Goal: Information Seeking & Learning: Learn about a topic

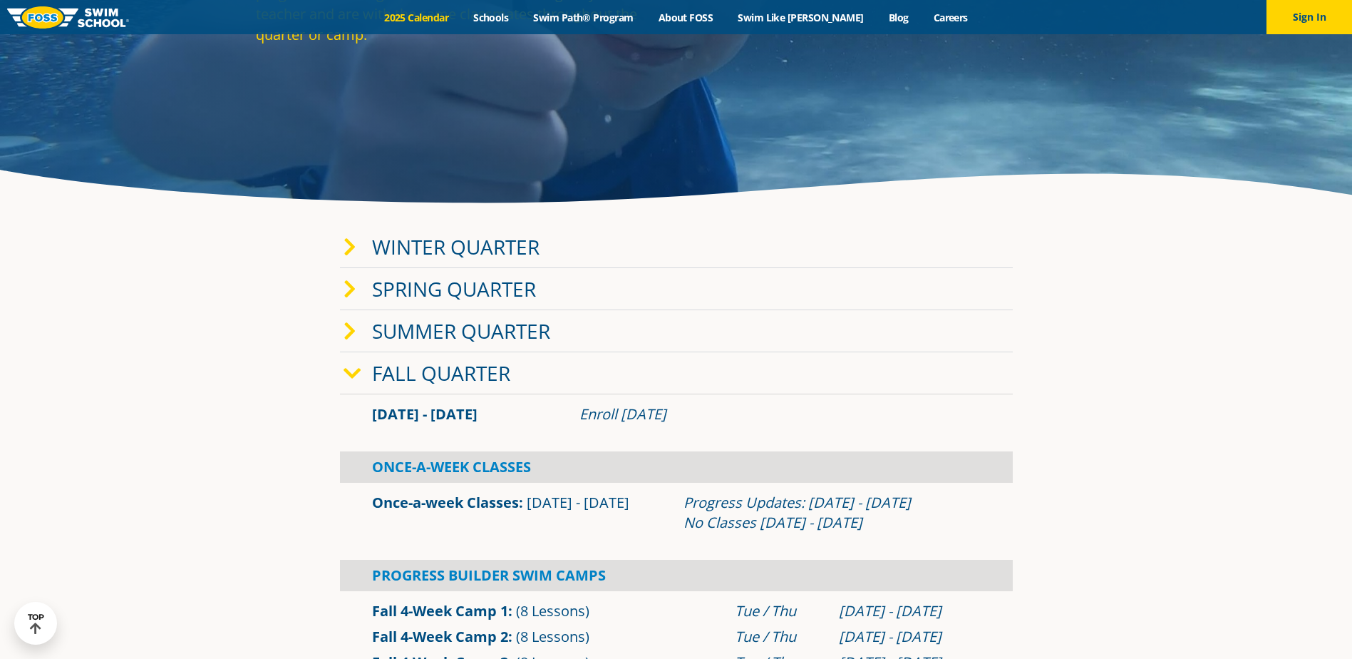
click at [432, 369] on link "Fall Quarter" at bounding box center [441, 372] width 138 height 27
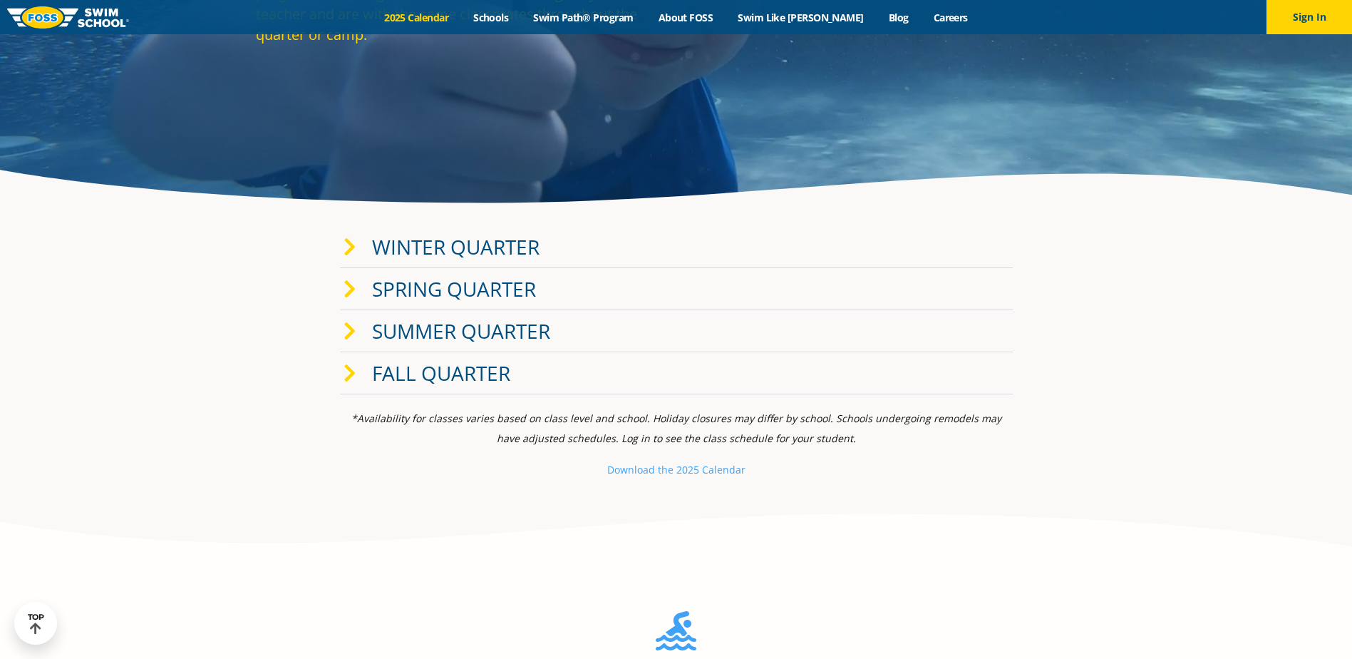
click at [351, 372] on icon at bounding box center [350, 374] width 13 height 20
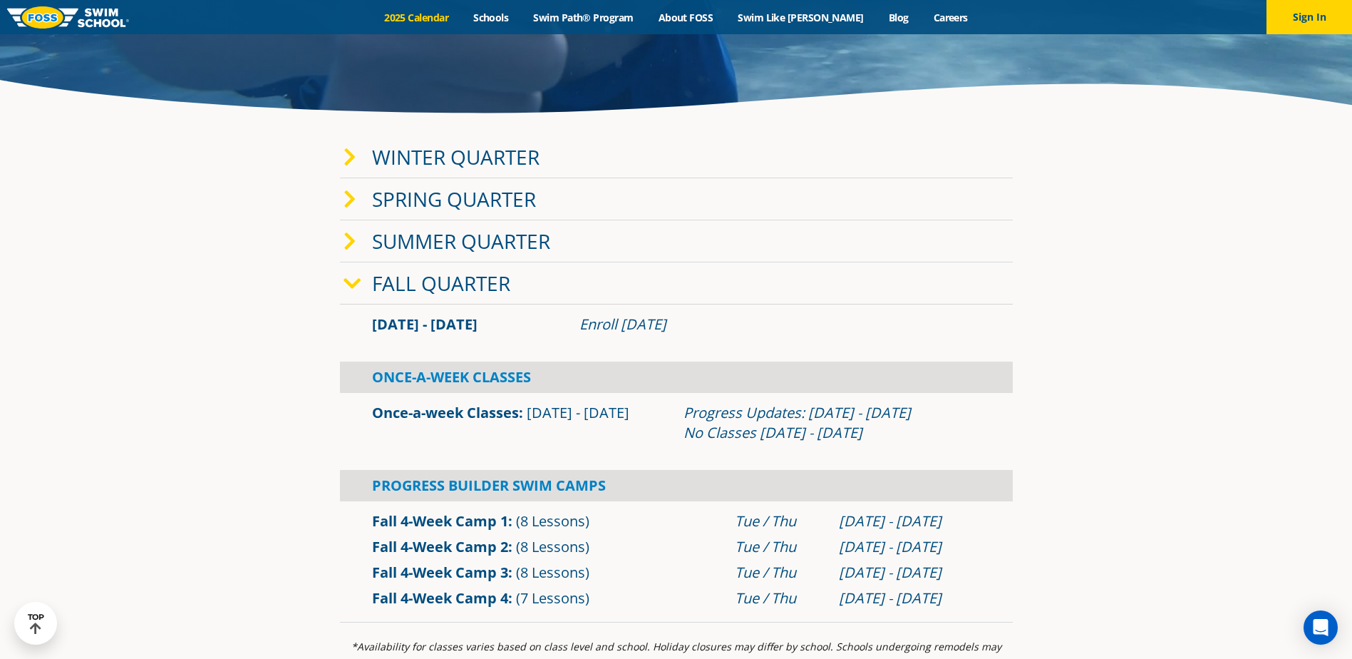
scroll to position [334, 0]
click at [1090, 280] on section "Winter Quarter [DATE] - [DATE] Enroll [DATE] Once-A-Week Classes" at bounding box center [676, 378] width 855 height 500
click at [1001, 282] on div "Fall Quarter" at bounding box center [676, 283] width 673 height 42
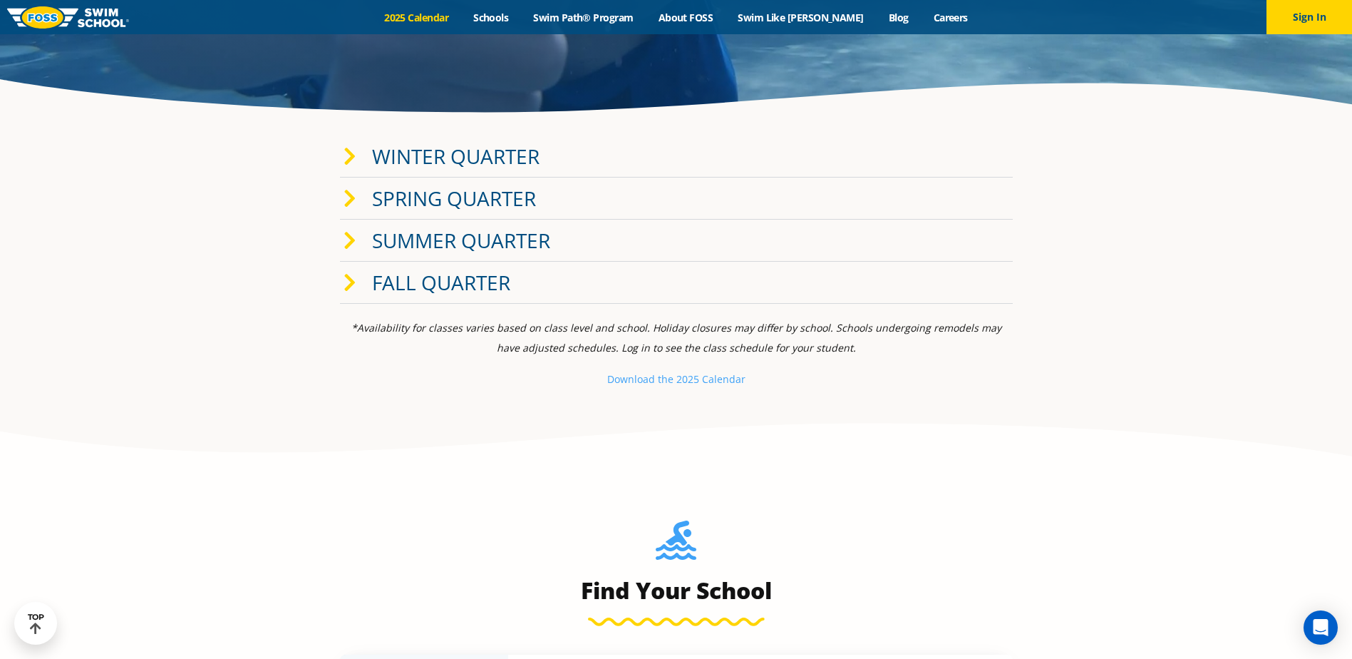
click at [957, 288] on div "Fall Quarter" at bounding box center [676, 283] width 673 height 42
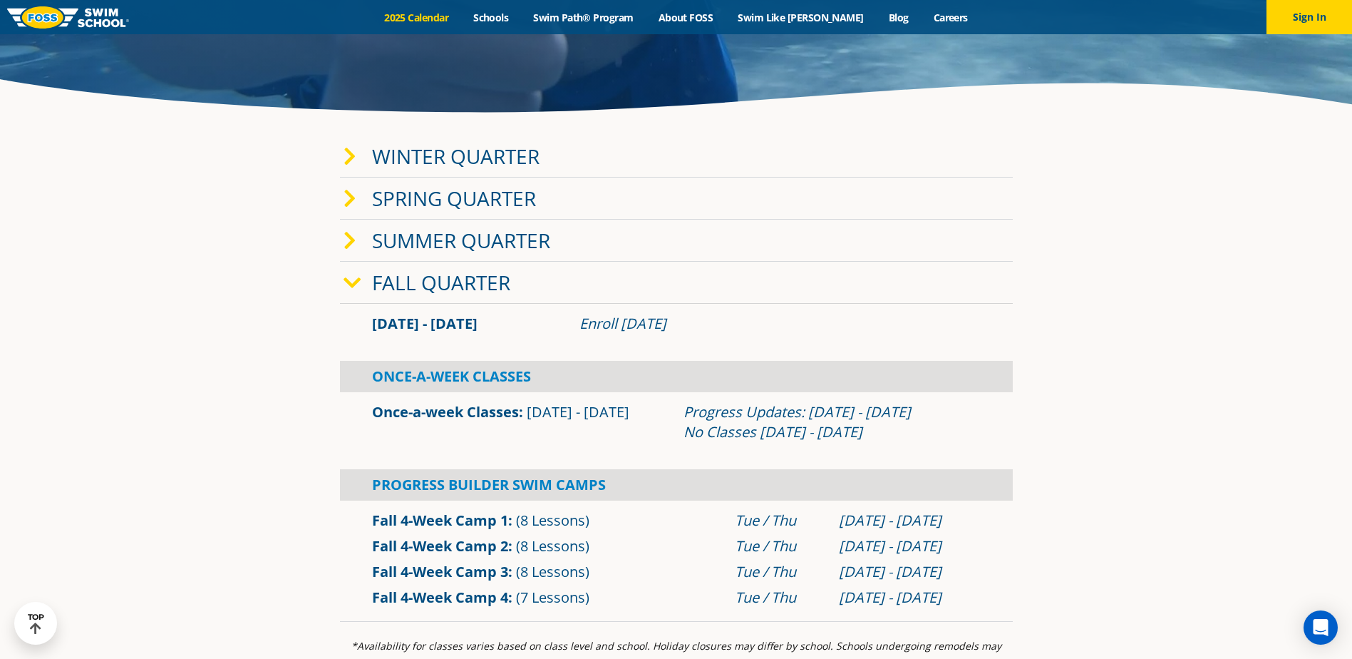
click at [920, 263] on div "Fall Quarter" at bounding box center [676, 283] width 673 height 42
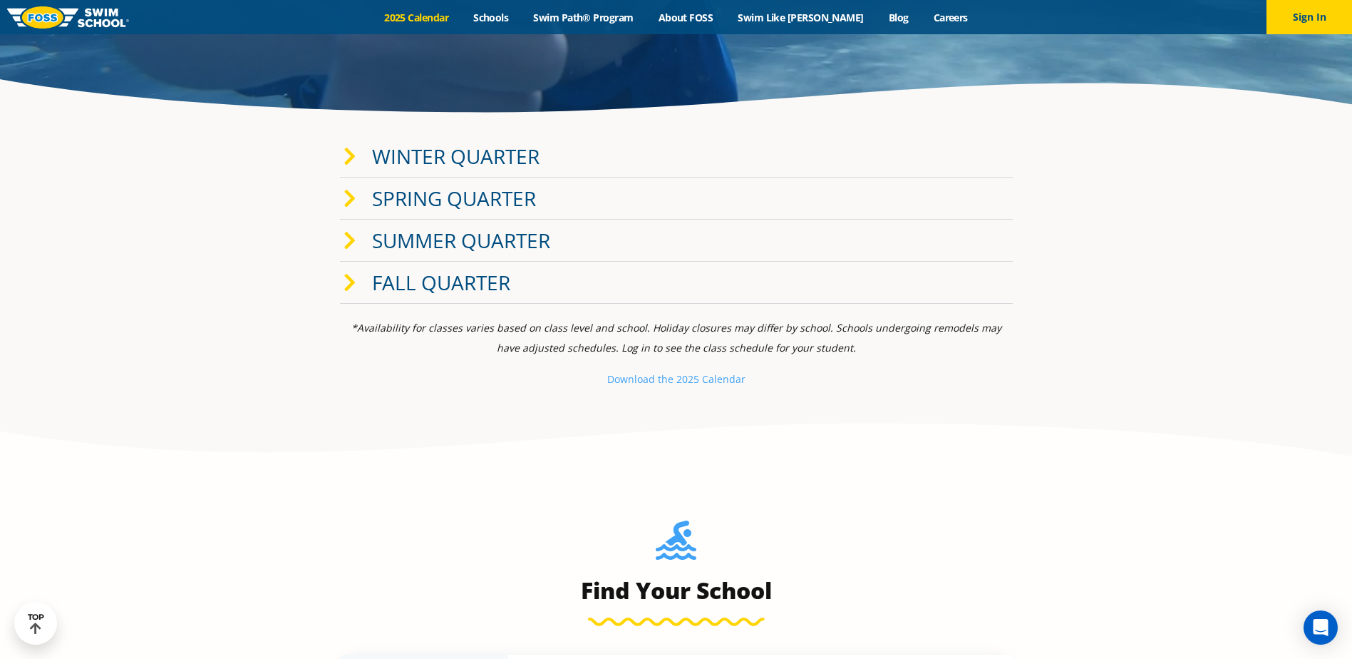
click at [863, 279] on div "Fall Quarter" at bounding box center [676, 283] width 673 height 42
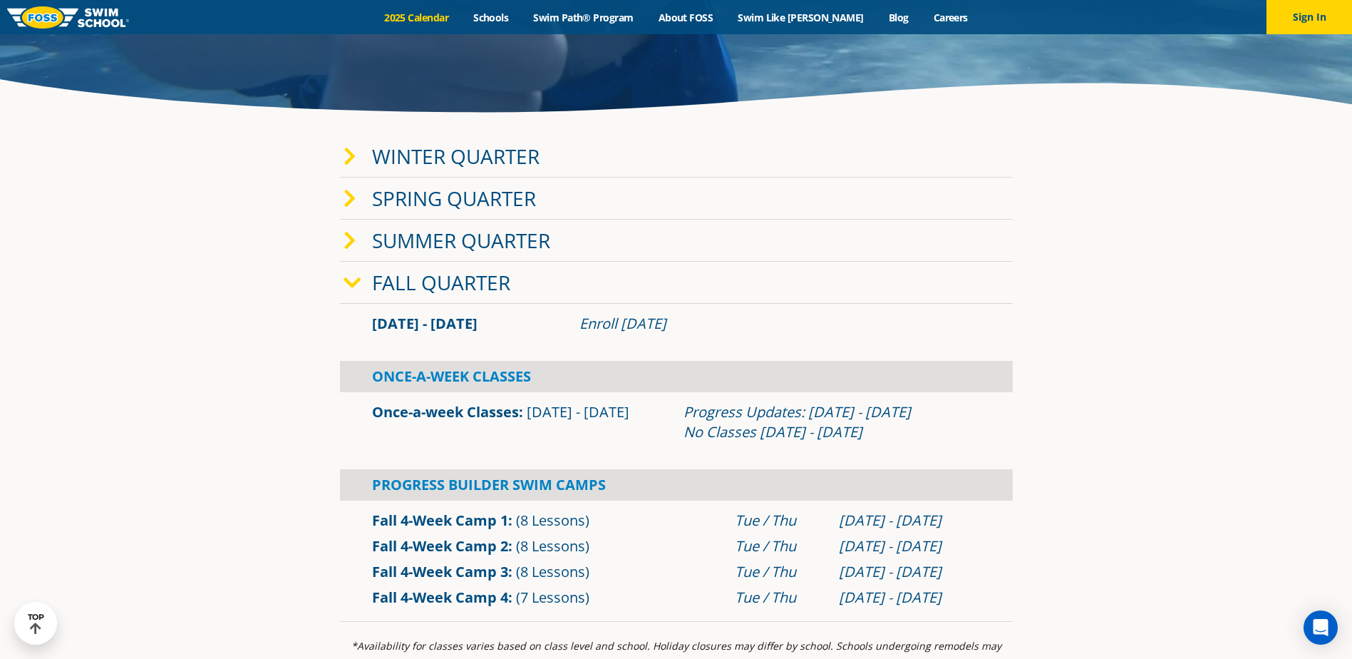
click at [939, 276] on div "Fall Quarter" at bounding box center [676, 283] width 673 height 42
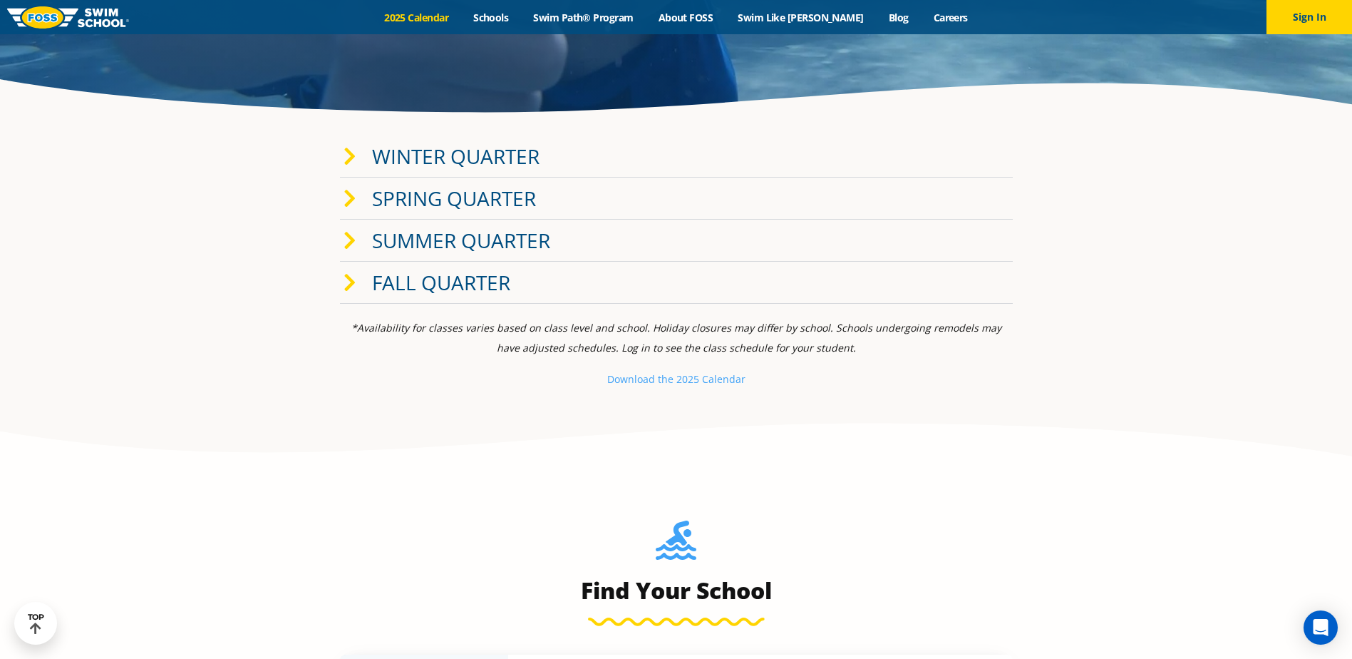
click at [905, 279] on div "Fall Quarter" at bounding box center [676, 283] width 673 height 42
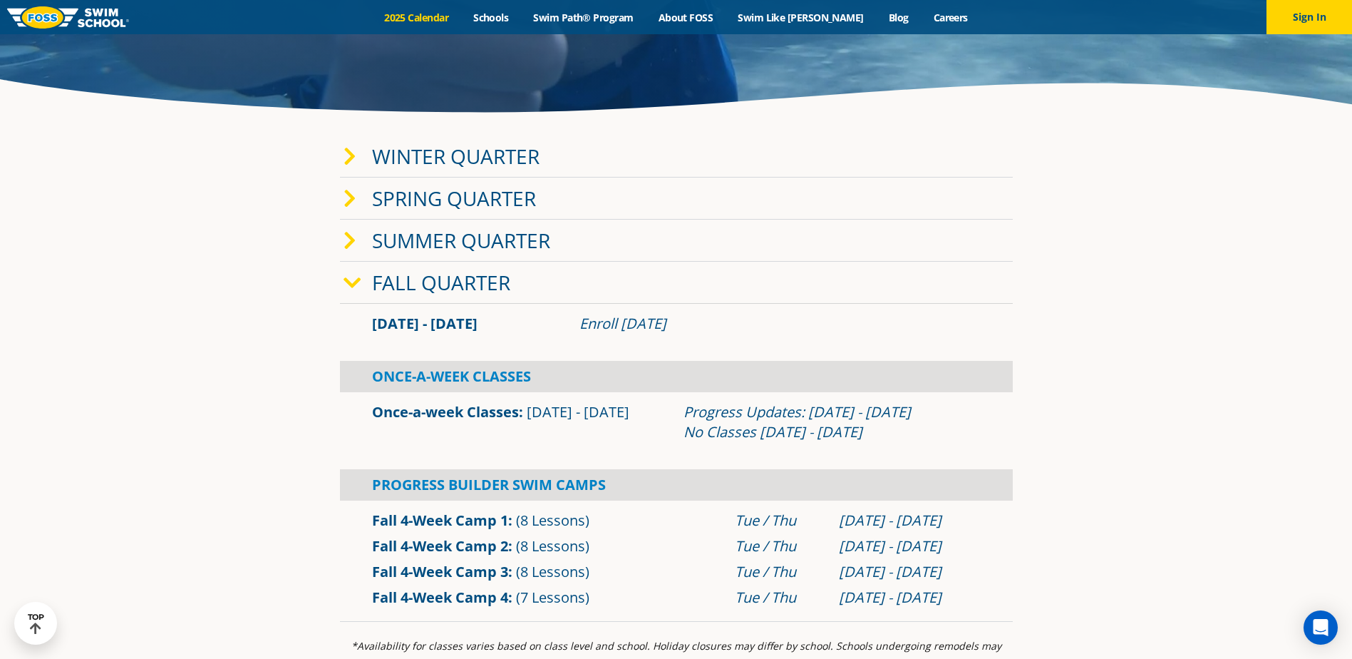
click at [891, 238] on div "Summer Quarter" at bounding box center [676, 241] width 673 height 42
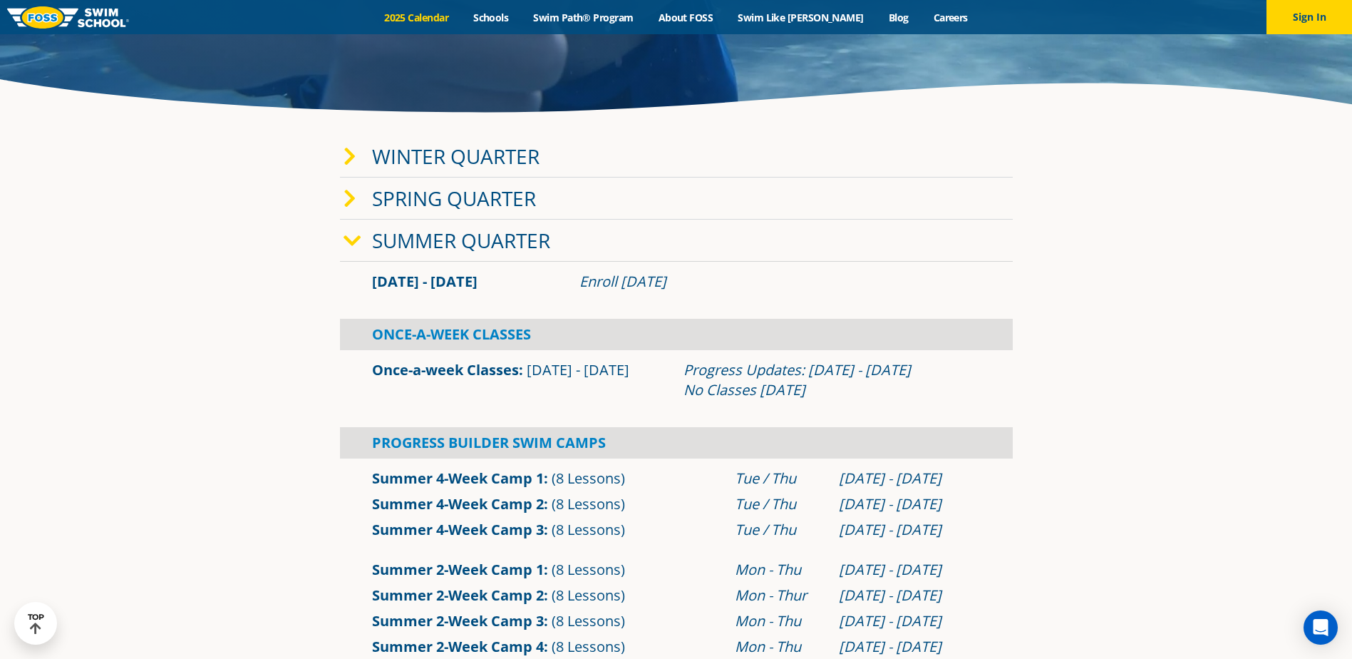
click at [885, 239] on div "Summer Quarter" at bounding box center [676, 241] width 673 height 42
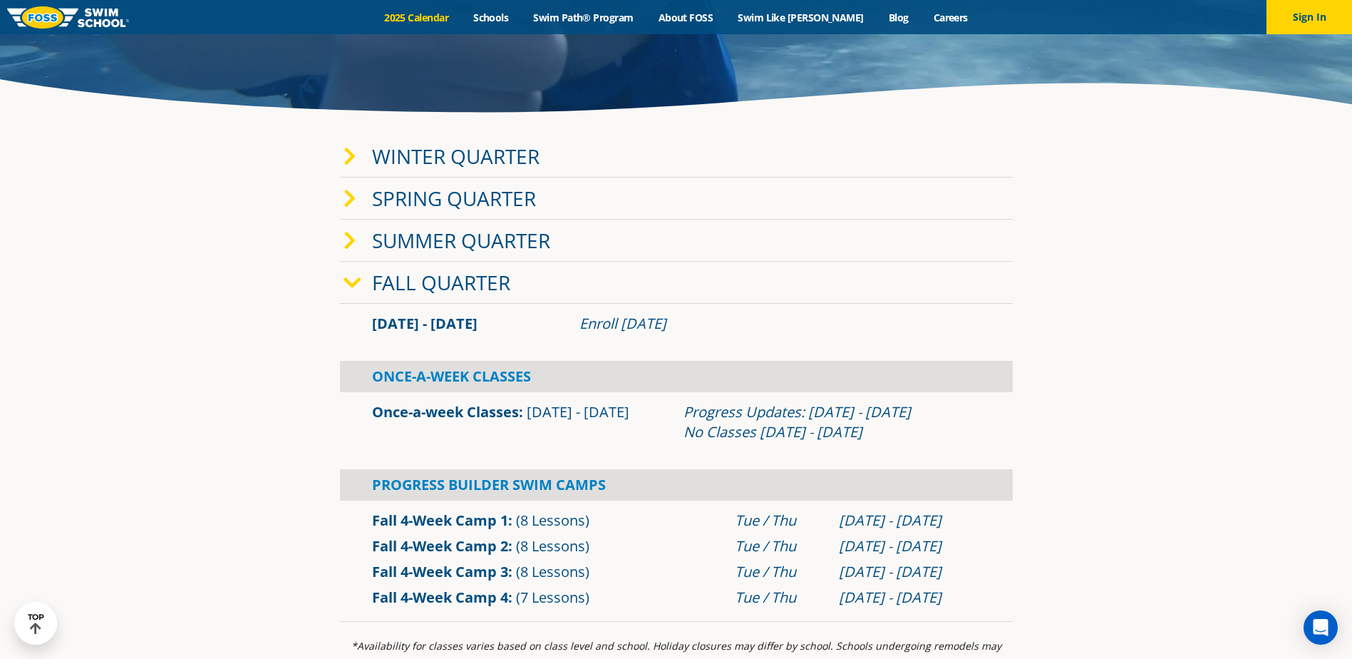
click at [876, 200] on div "Spring Quarter" at bounding box center [676, 198] width 673 height 42
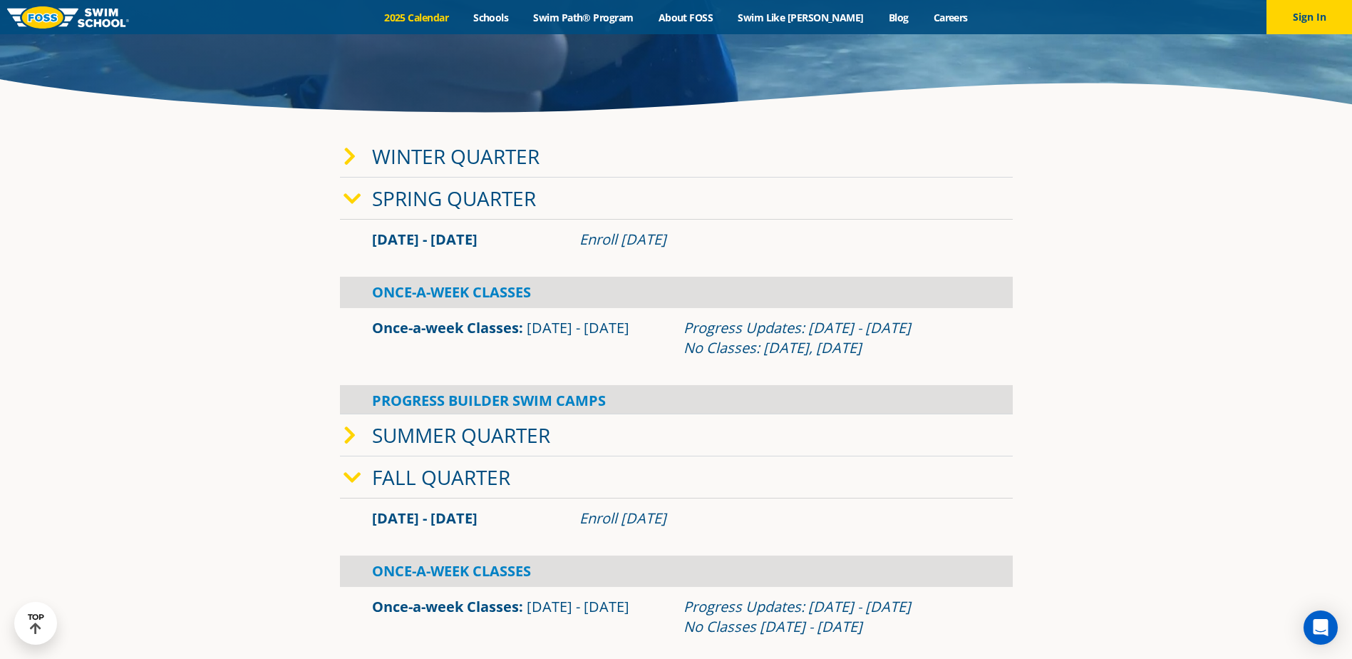
click at [876, 200] on div "Spring Quarter" at bounding box center [676, 198] width 673 height 42
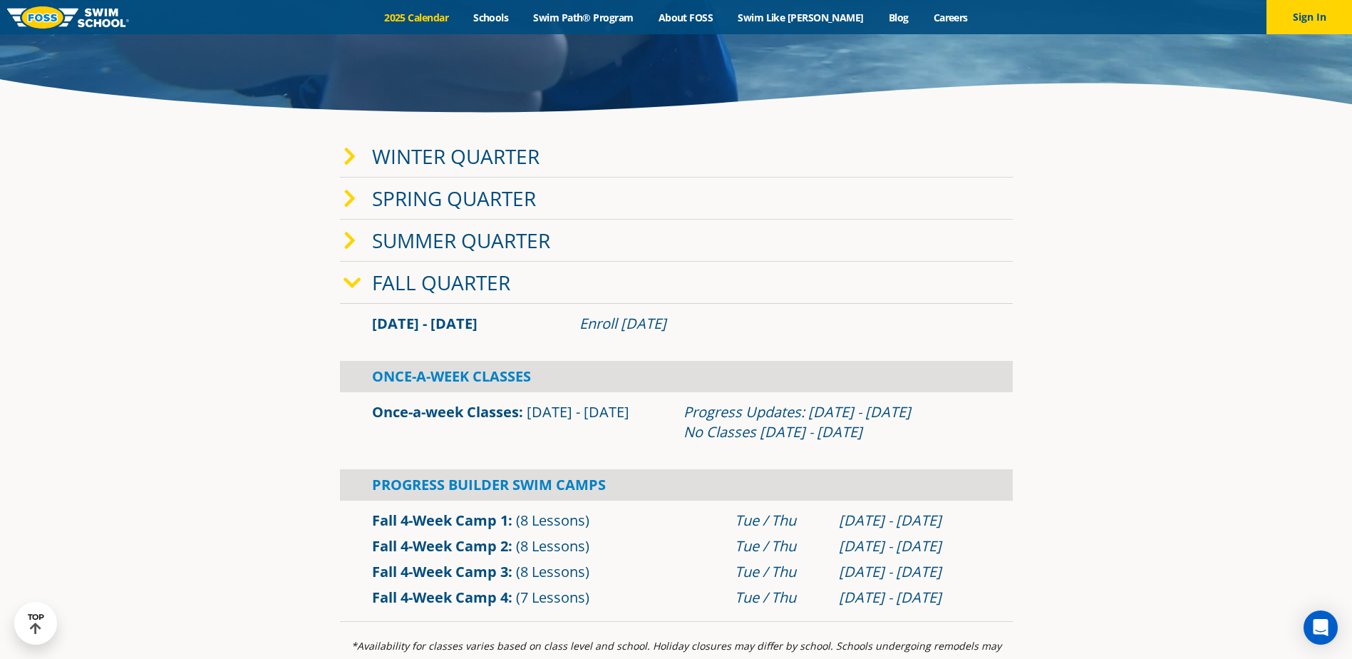
click at [858, 177] on div "Spring Quarter" at bounding box center [676, 198] width 673 height 42
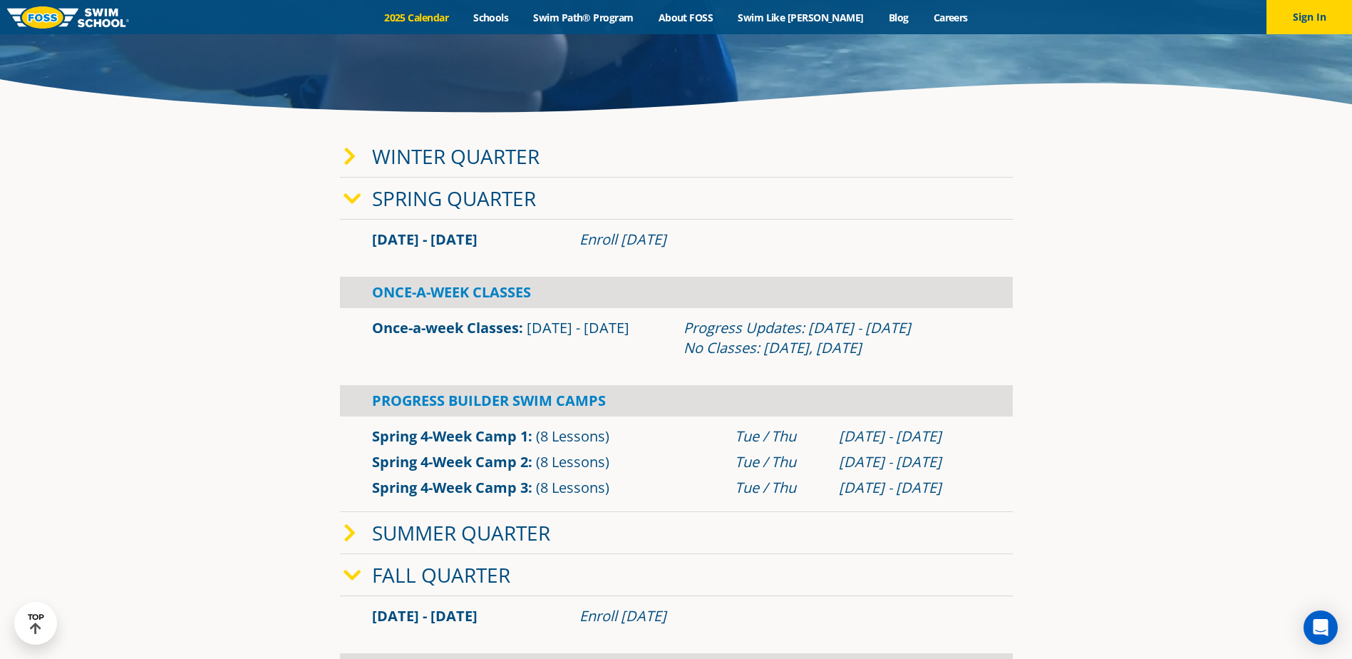
click at [850, 186] on div "Spring Quarter" at bounding box center [676, 198] width 673 height 42
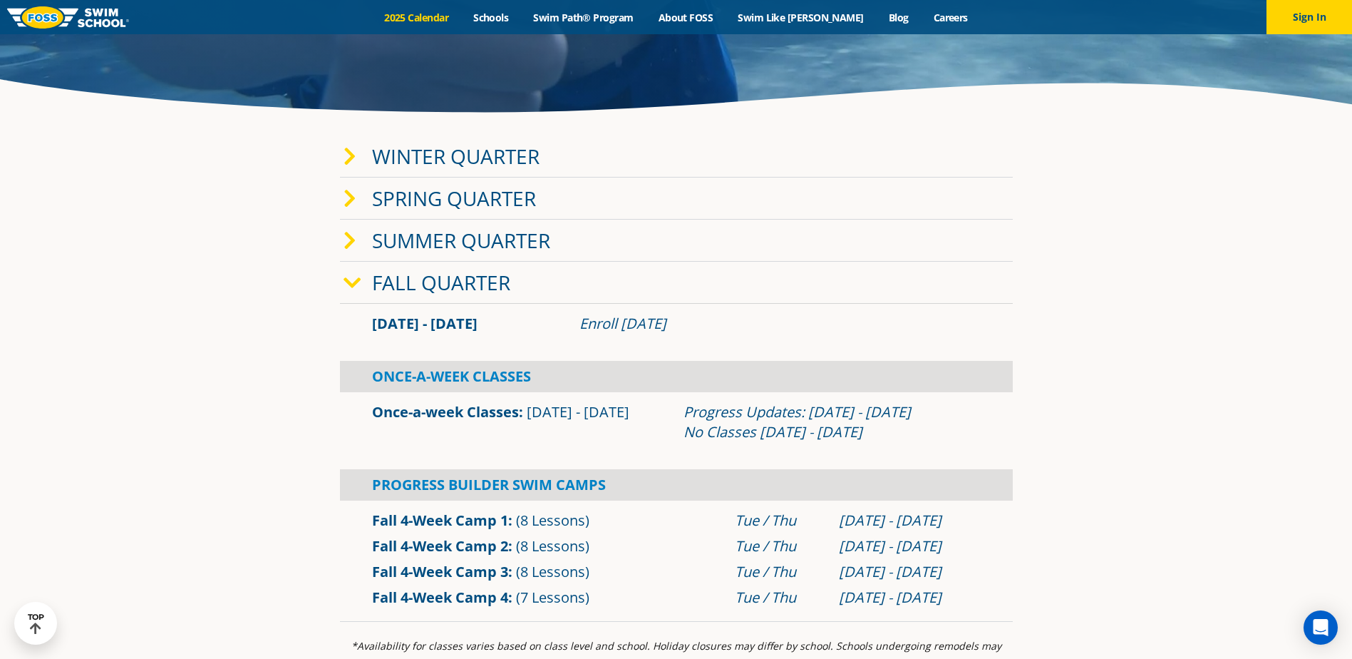
click at [804, 265] on div "Fall Quarter" at bounding box center [676, 283] width 673 height 42
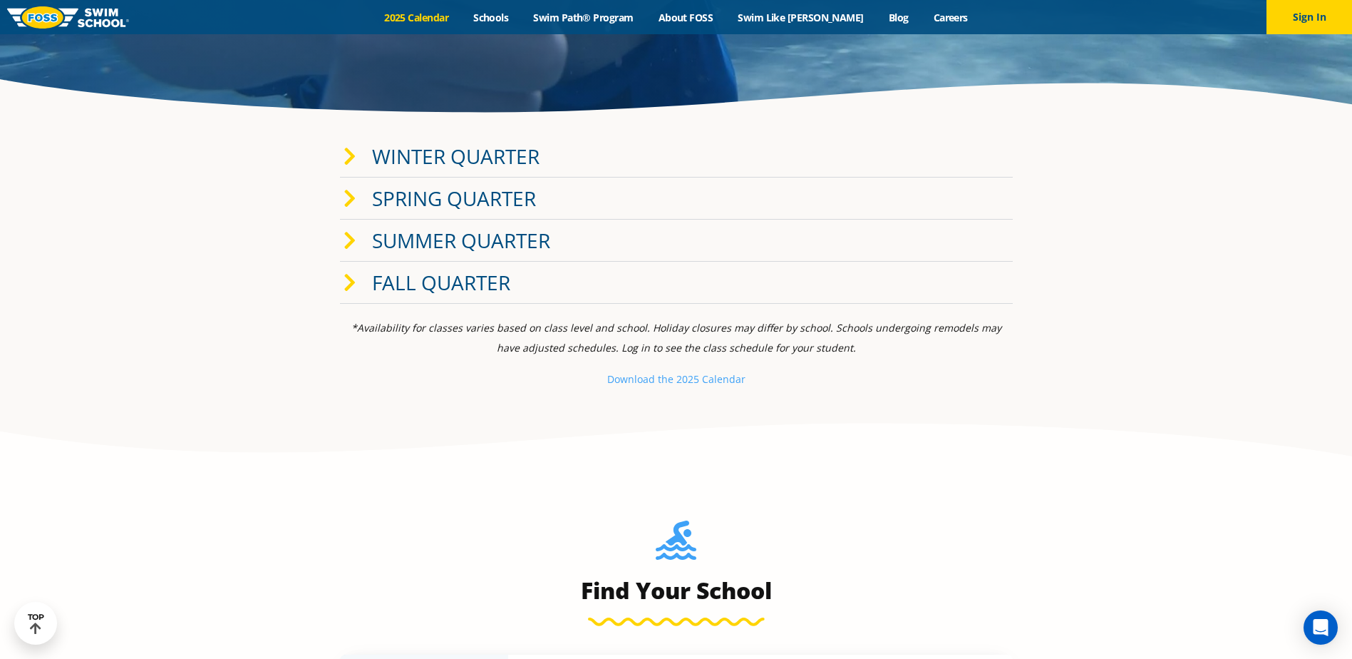
click at [798, 271] on div "Fall Quarter" at bounding box center [676, 283] width 673 height 42
click at [806, 280] on div "Fall Quarter" at bounding box center [676, 283] width 673 height 42
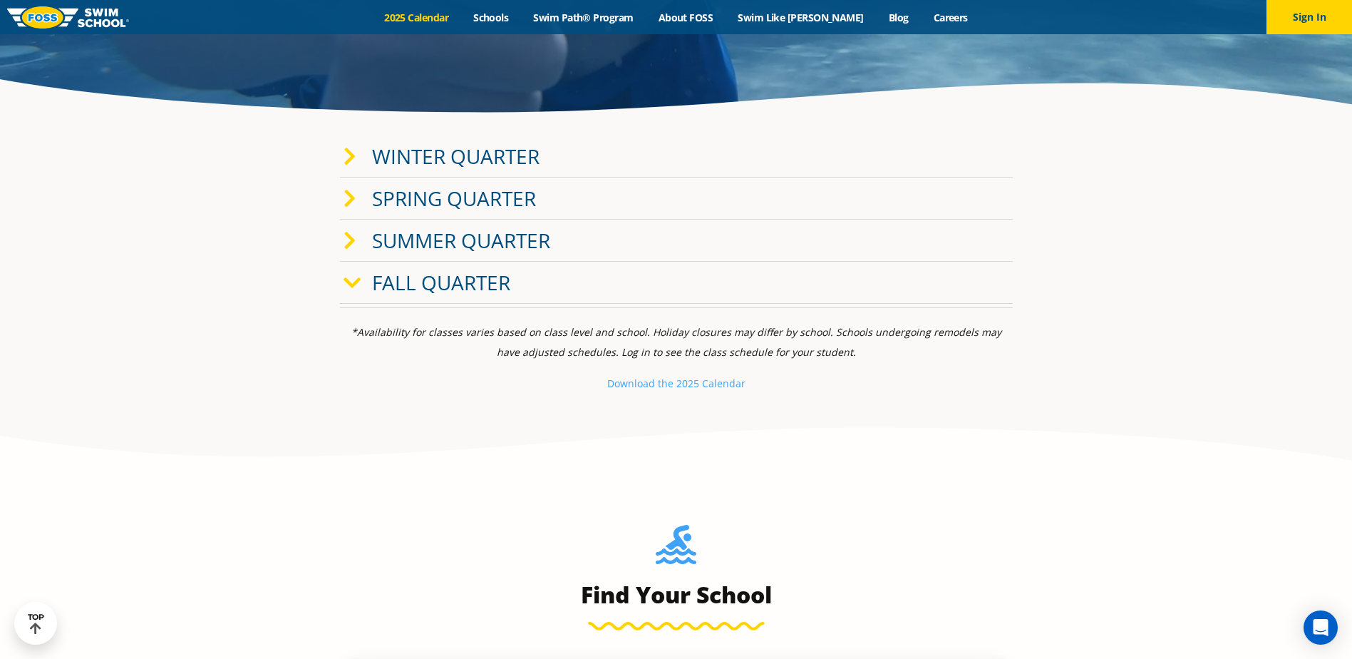
click at [806, 280] on div "Fall Quarter" at bounding box center [676, 283] width 673 height 42
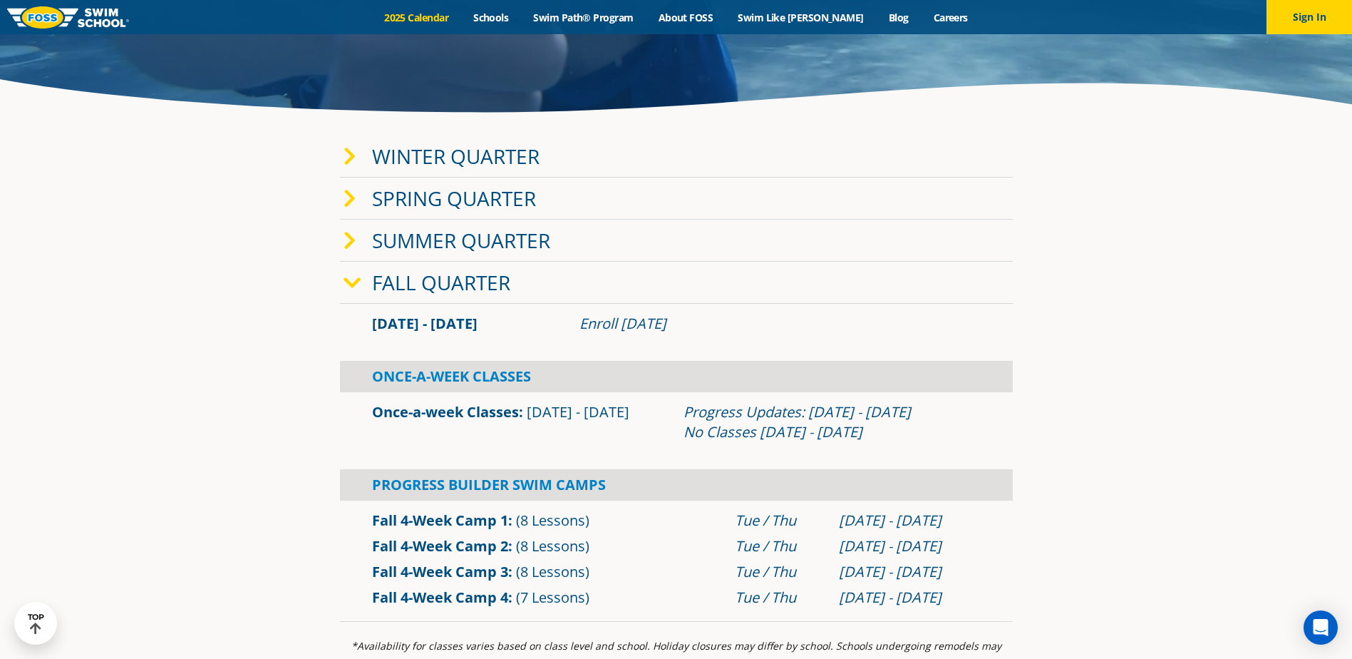
click at [806, 280] on div "Fall Quarter" at bounding box center [676, 283] width 673 height 42
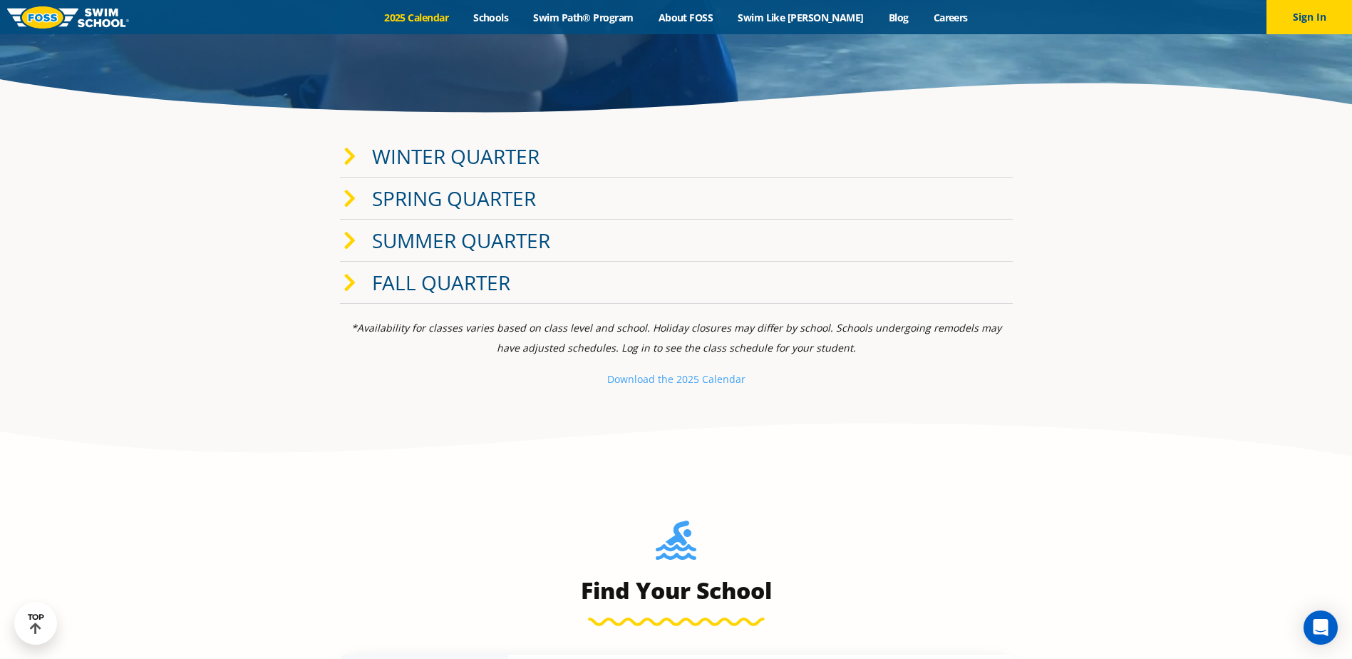
click at [979, 277] on div "Fall Quarter" at bounding box center [676, 283] width 673 height 42
click at [945, 238] on div "Summer Quarter" at bounding box center [676, 241] width 673 height 42
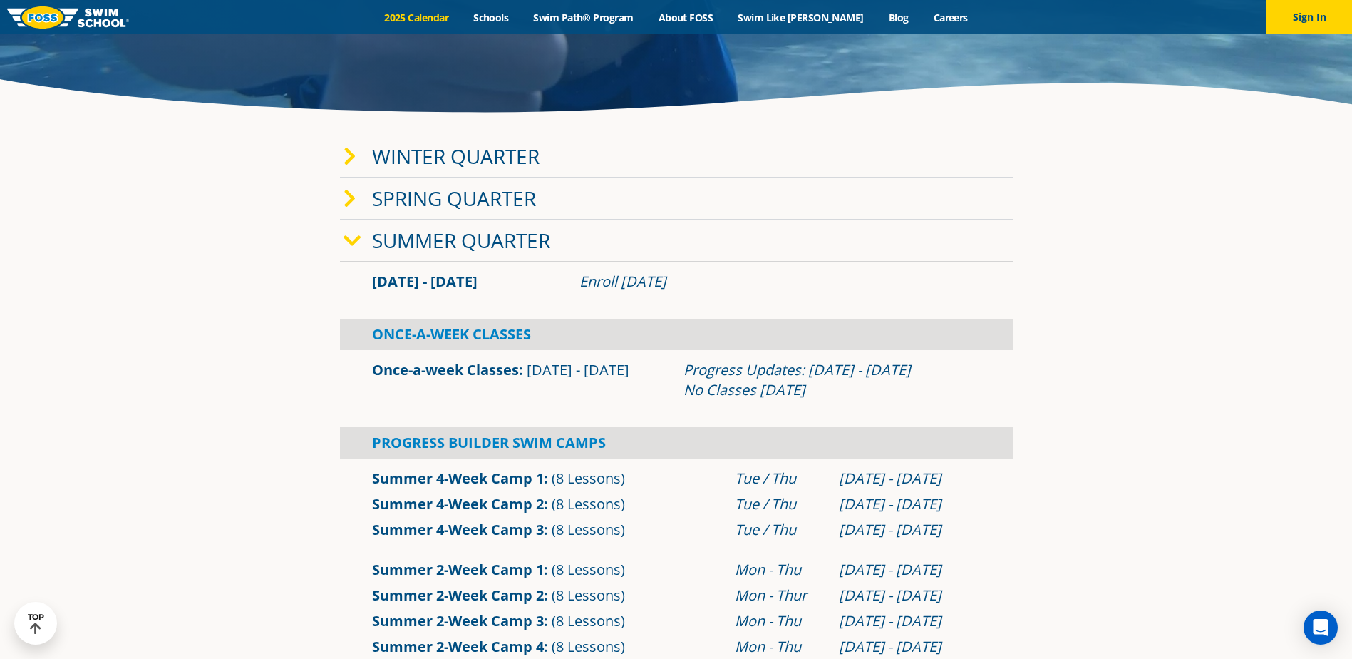
click at [945, 238] on div "Summer Quarter" at bounding box center [676, 241] width 673 height 42
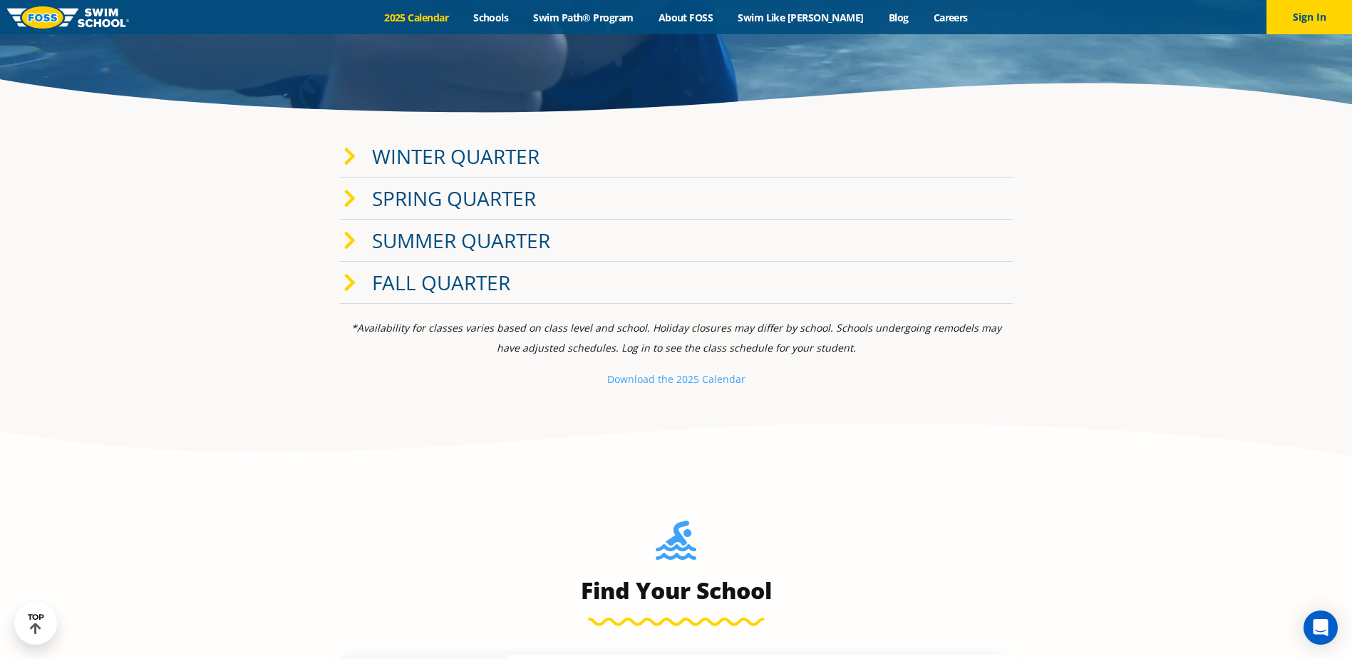
click at [1044, 262] on section "Winter Quarter [DATE] - [DATE] Enroll [DATE] Once-A-Week Classes" at bounding box center [676, 219] width 855 height 182
